Goal: Task Accomplishment & Management: Use online tool/utility

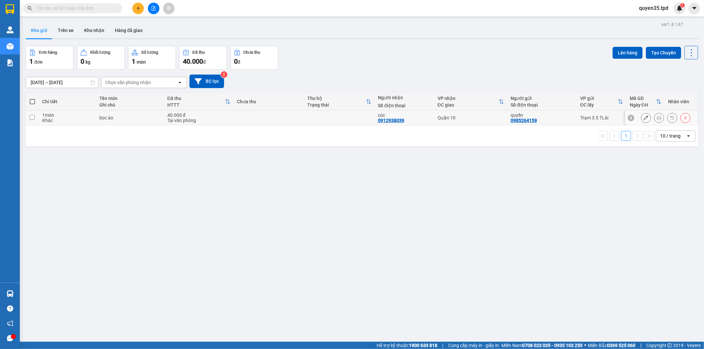
drag, startPoint x: 32, startPoint y: 118, endPoint x: 158, endPoint y: 125, distance: 126.3
click at [35, 118] on td at bounding box center [32, 118] width 13 height 15
checkbox input "true"
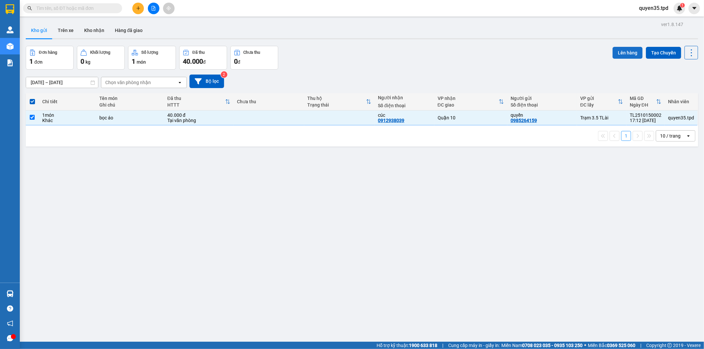
drag, startPoint x: 620, startPoint y: 51, endPoint x: 617, endPoint y: 51, distance: 3.3
click at [619, 51] on button "Lên hàng" at bounding box center [628, 53] width 30 height 12
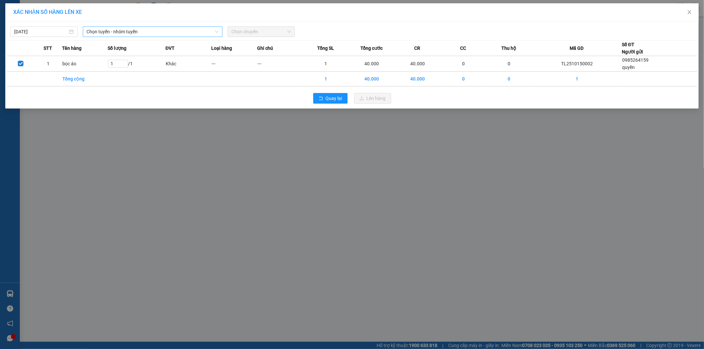
click at [126, 33] on span "Chọn tuyến - nhóm tuyến" at bounding box center [153, 32] width 132 height 10
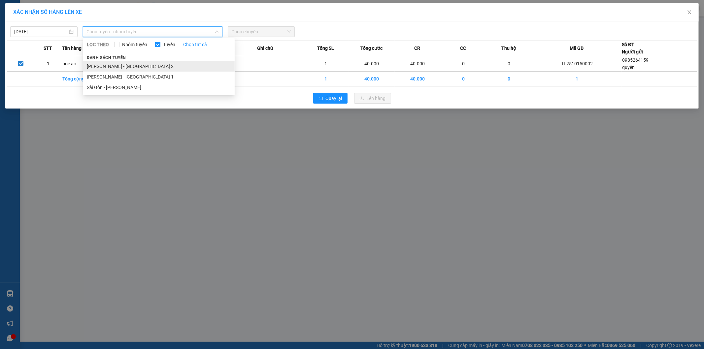
drag, startPoint x: 131, startPoint y: 66, endPoint x: 181, endPoint y: 54, distance: 51.6
click at [131, 67] on li "[PERSON_NAME] - [GEOGRAPHIC_DATA] 2" at bounding box center [159, 66] width 152 height 11
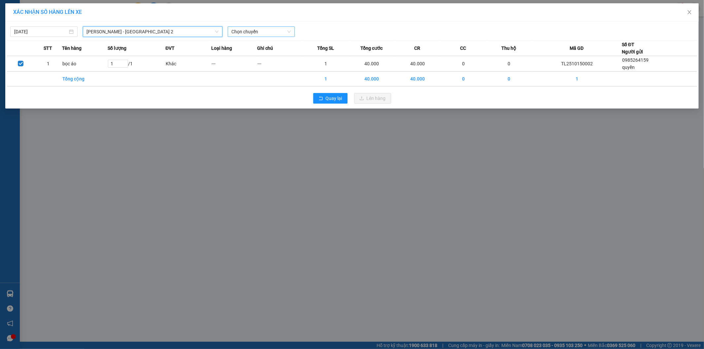
click at [251, 33] on span "Chọn chuyến" at bounding box center [261, 32] width 59 height 10
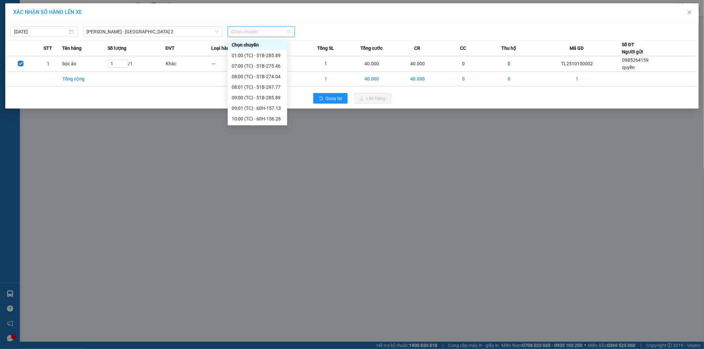
scroll to position [84, 0]
click at [269, 119] on div "18:00 (TC) - 51B-297.77" at bounding box center [257, 118] width 51 height 7
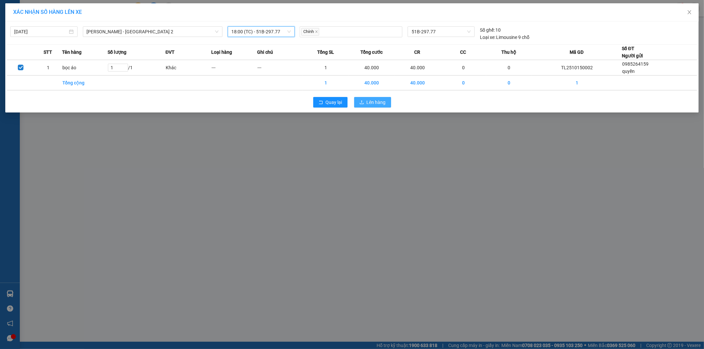
click at [379, 102] on span "Lên hàng" at bounding box center [376, 102] width 19 height 7
